Goal: Task Accomplishment & Management: Manage account settings

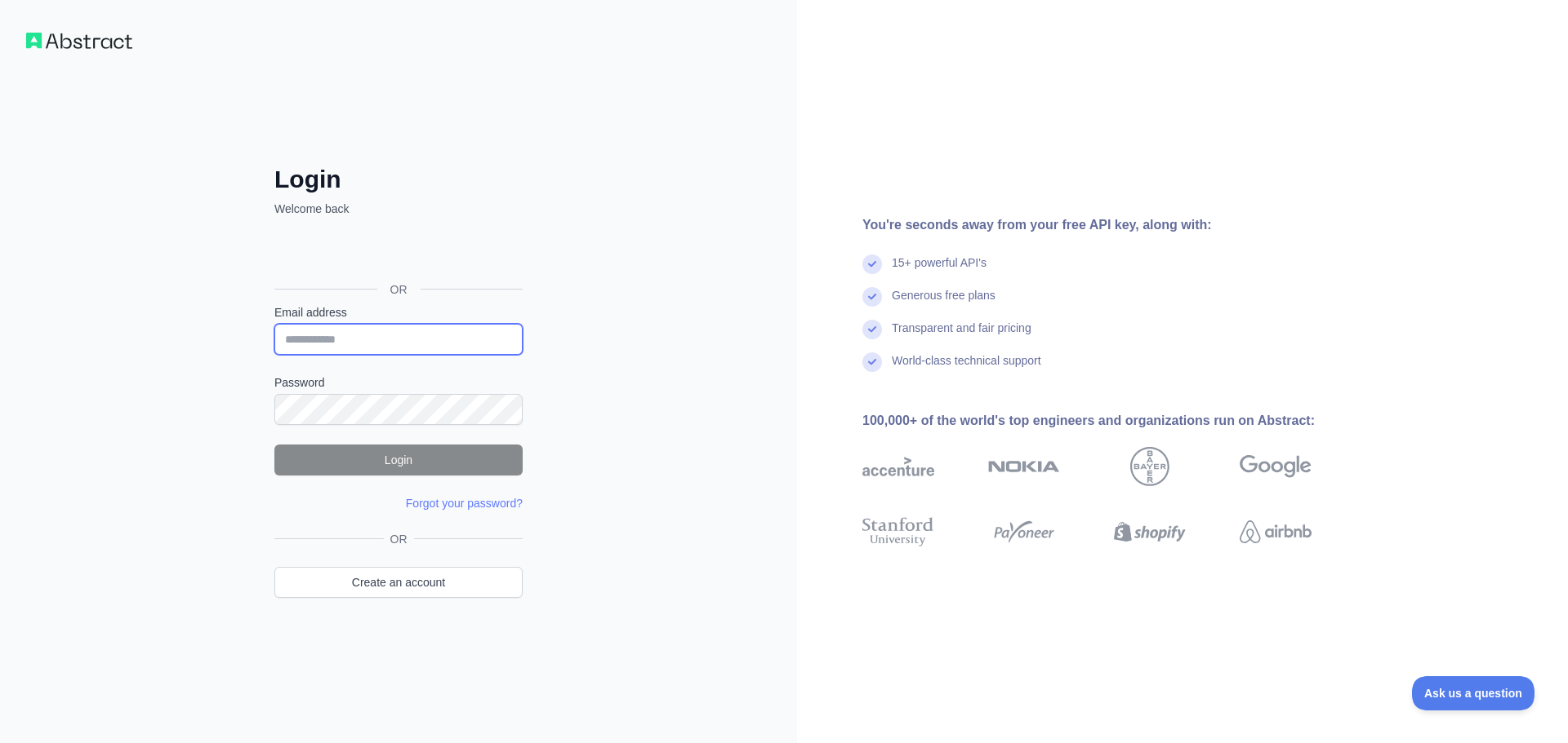
type input "**********"
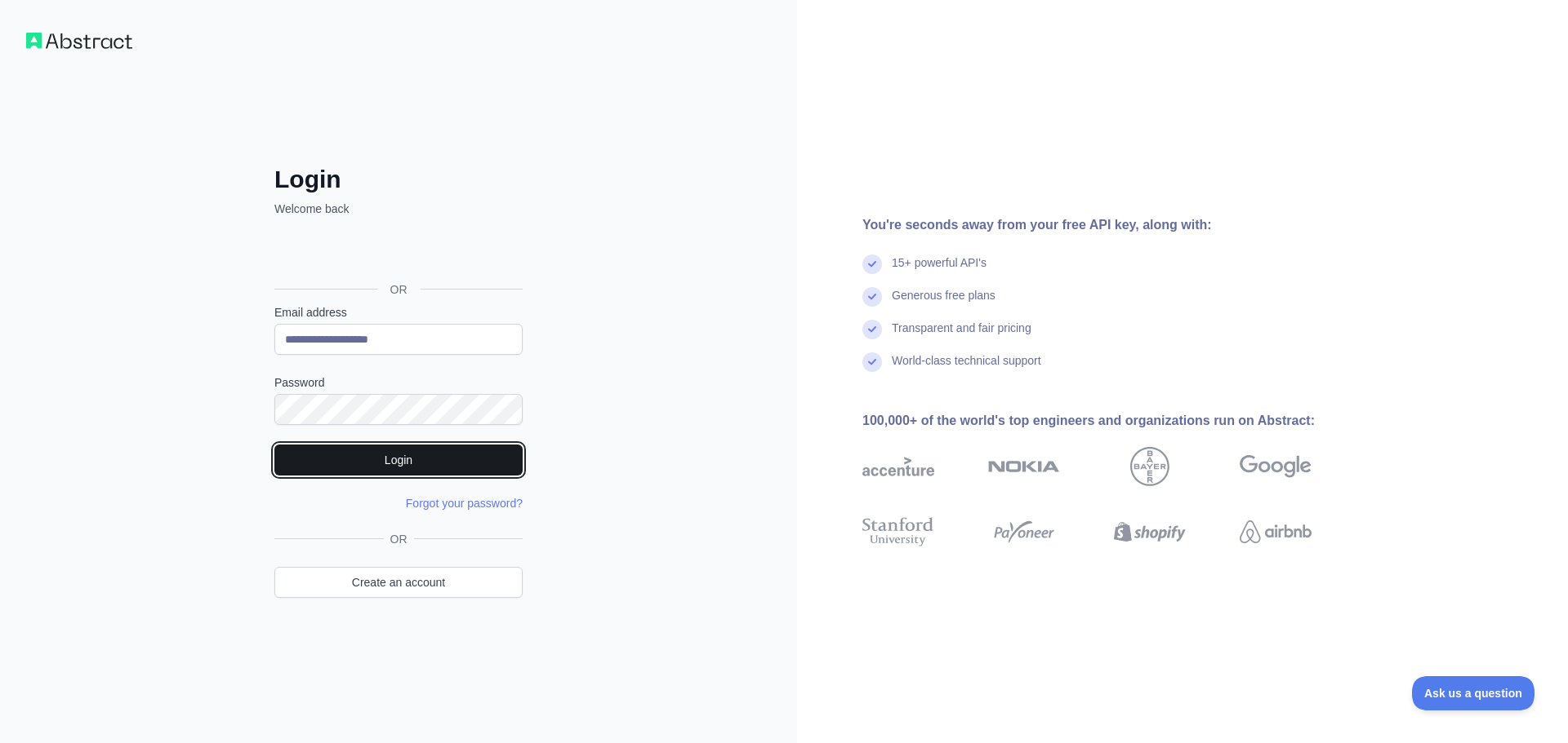
click at [369, 455] on button "Login" at bounding box center [398, 460] width 248 height 31
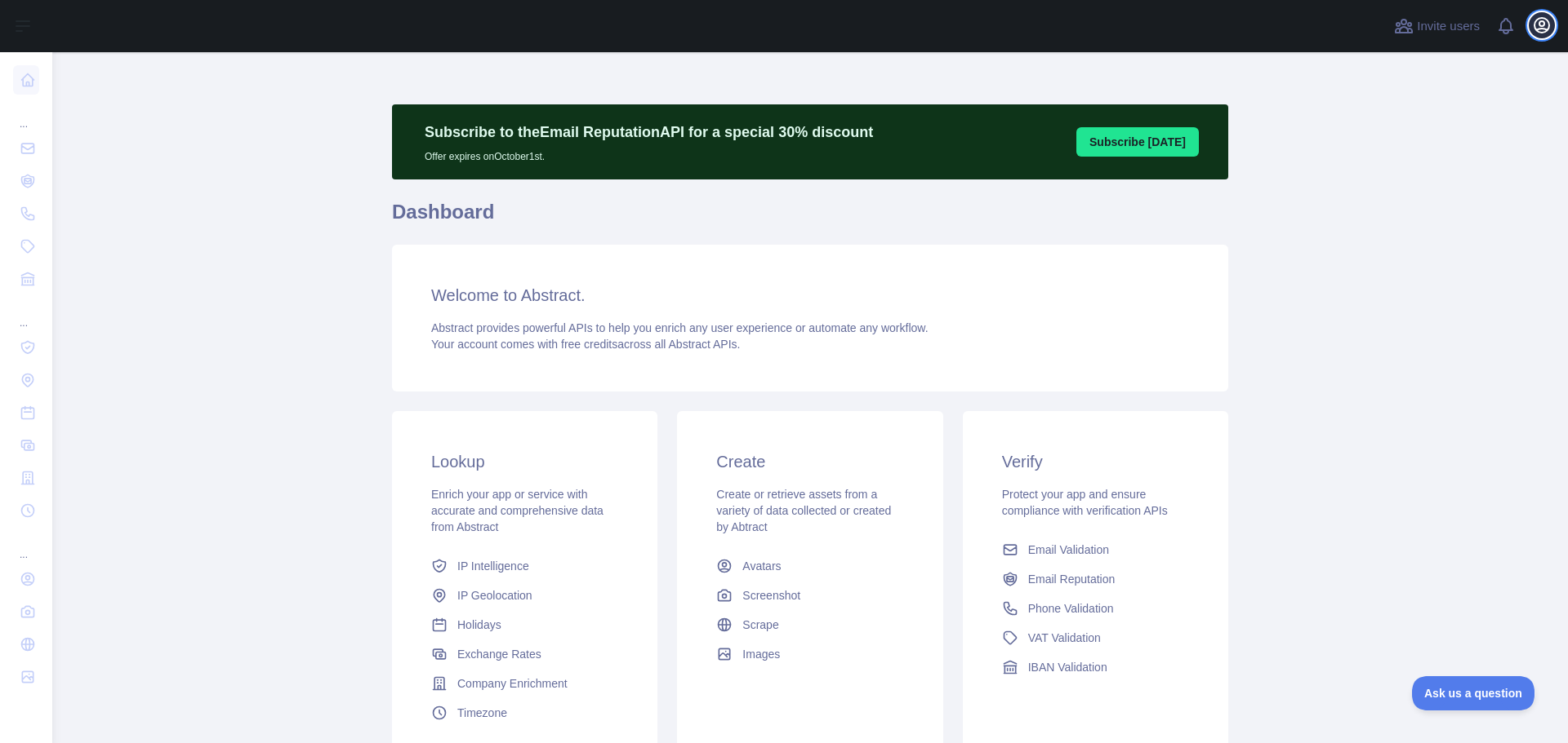
click at [1533, 19] on icon "button" at bounding box center [1542, 25] width 20 height 20
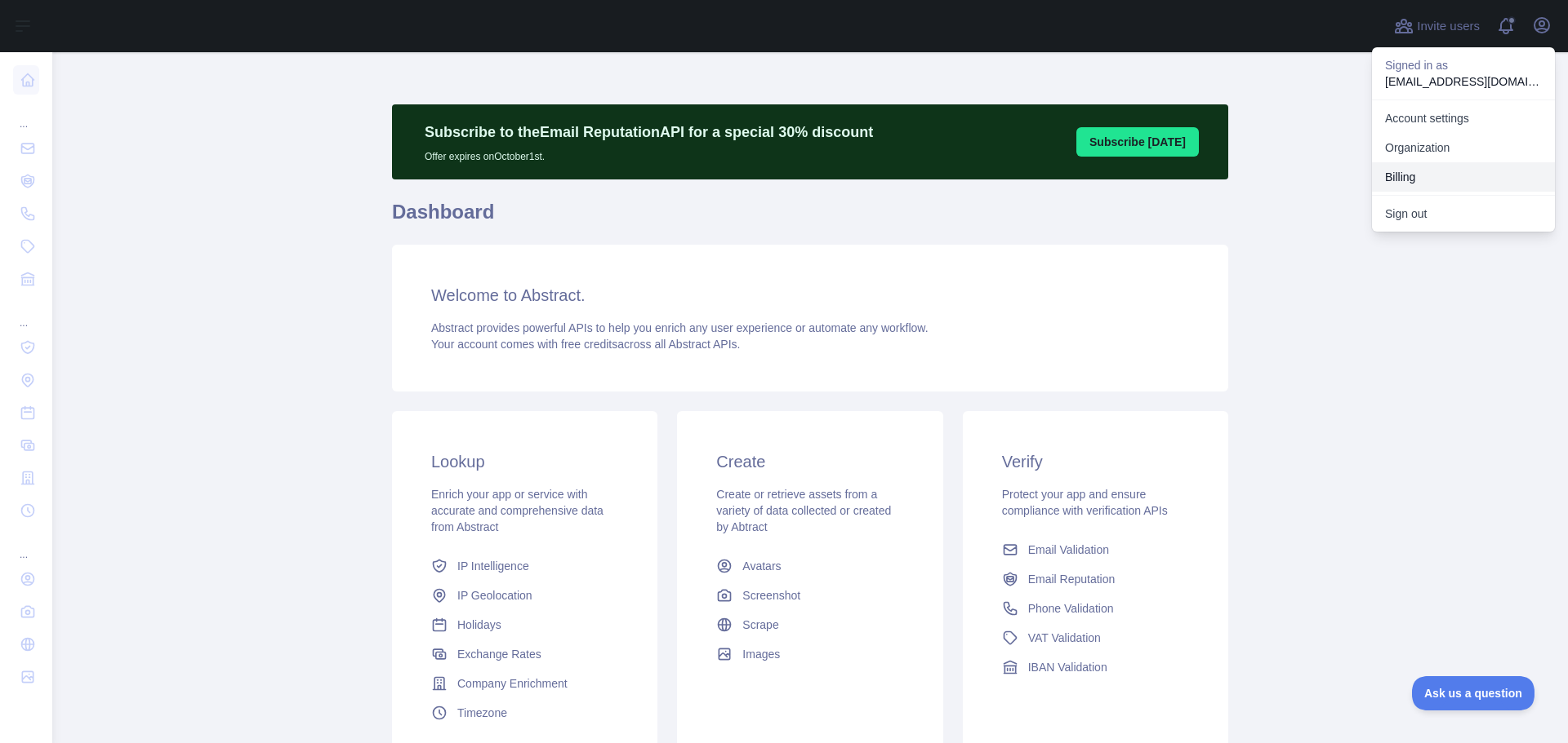
click at [1394, 178] on button "Billing" at bounding box center [1463, 177] width 183 height 29
